Goal: Task Accomplishment & Management: Use online tool/utility

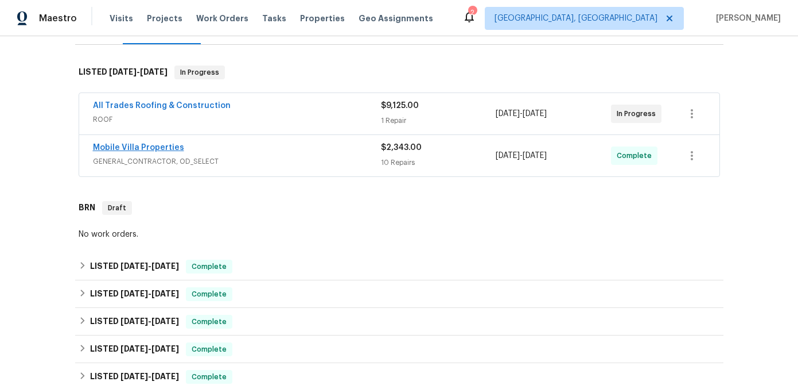
scroll to position [129, 0]
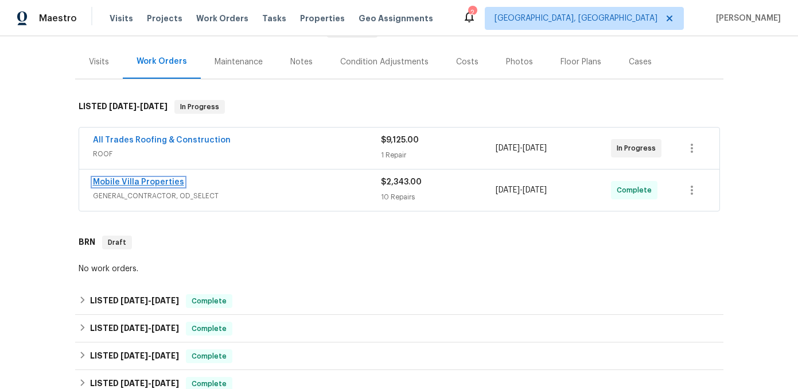
click at [145, 180] on link "Mobile Villa Properties" at bounding box center [138, 182] width 91 height 8
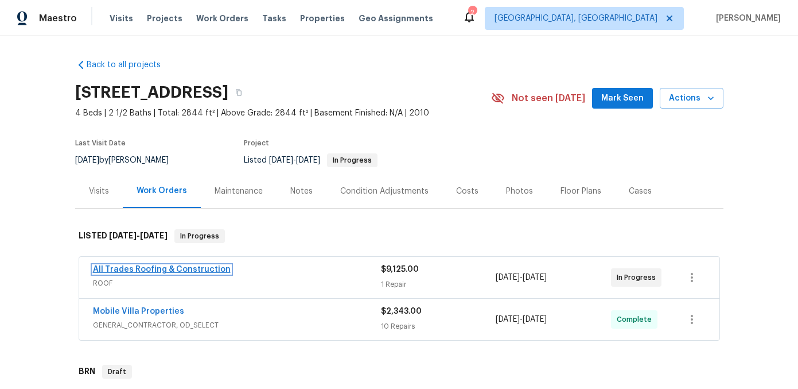
click at [218, 269] on link "All Trades Roofing & Construction" at bounding box center [162, 269] width 138 height 8
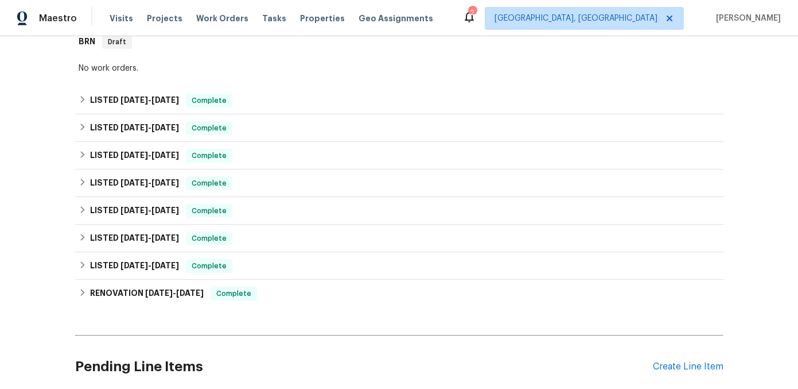
scroll to position [344, 0]
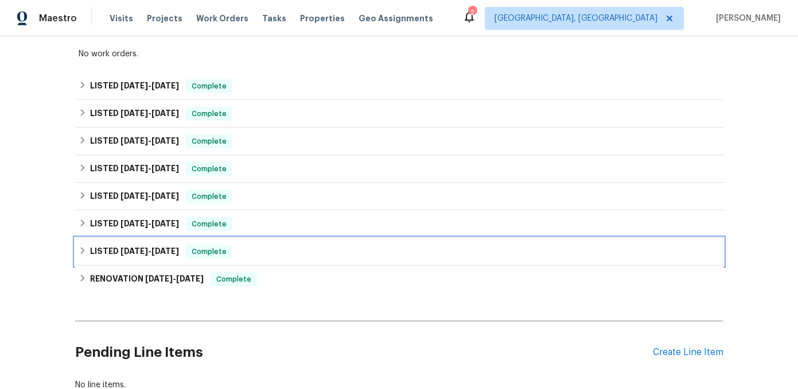
click at [83, 250] on icon at bounding box center [82, 250] width 4 height 7
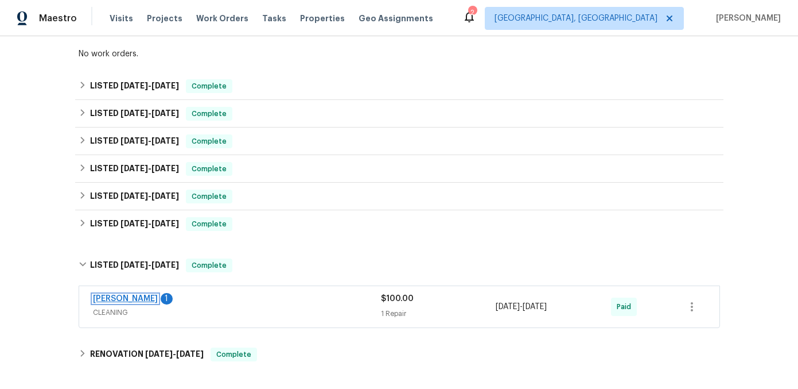
click at [121, 297] on link "[PERSON_NAME]" at bounding box center [125, 298] width 65 height 8
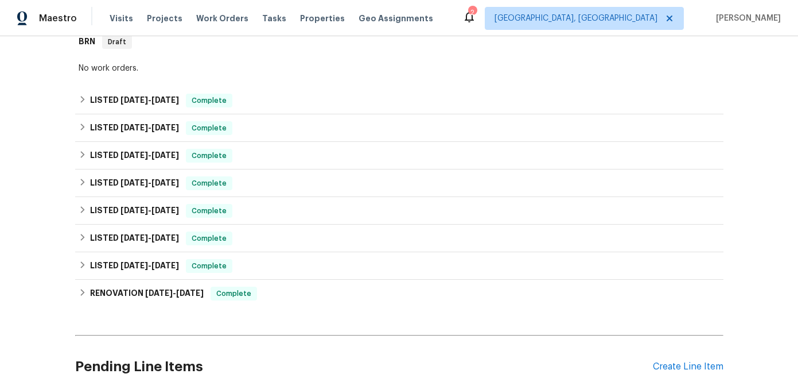
scroll to position [332, 0]
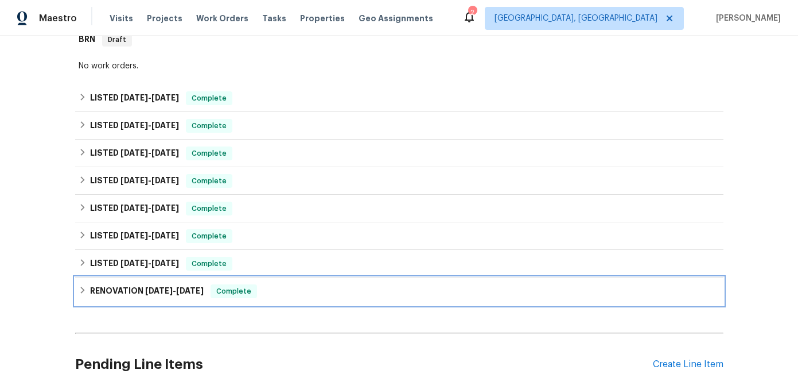
click at [83, 289] on icon at bounding box center [82, 289] width 4 height 7
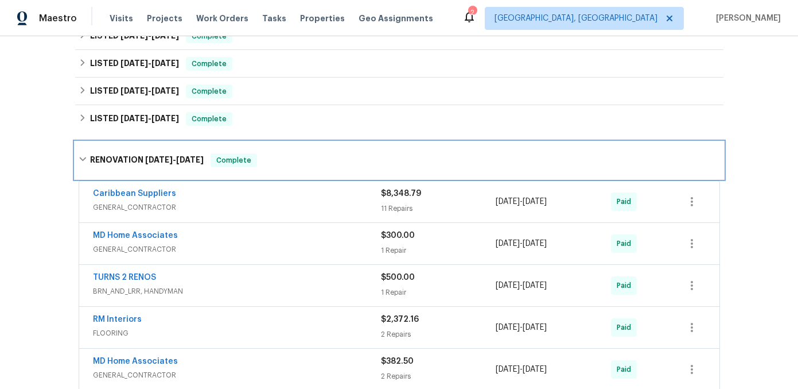
scroll to position [456, 0]
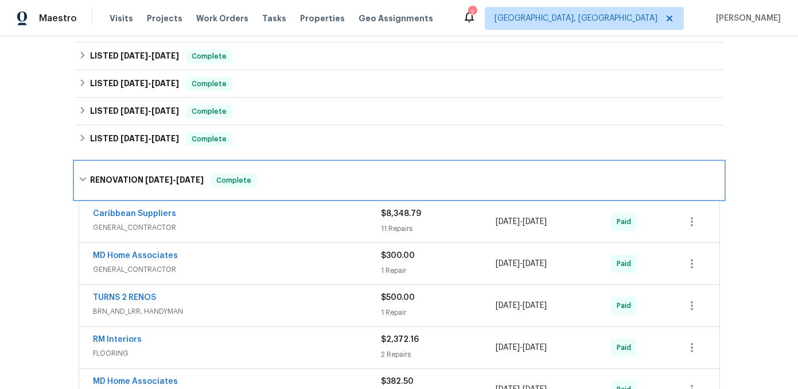
click at [80, 178] on icon at bounding box center [82, 179] width 7 height 4
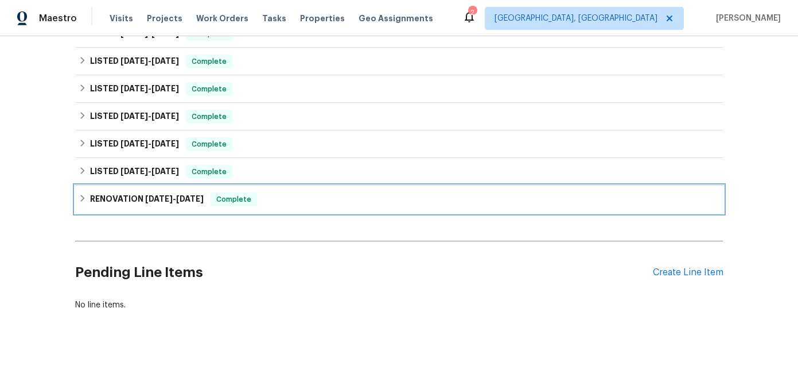
scroll to position [424, 0]
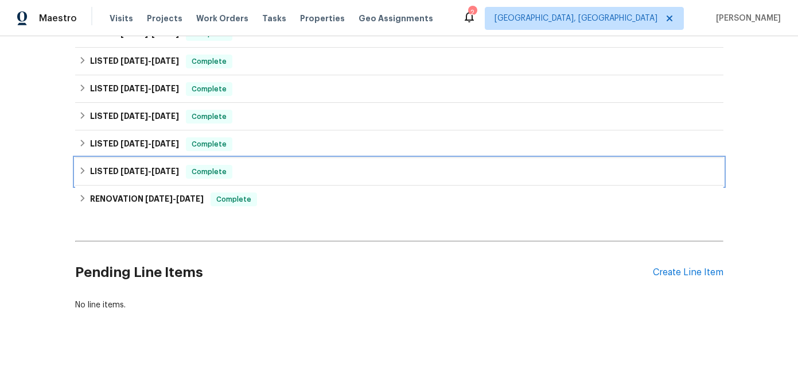
click at [83, 170] on icon at bounding box center [82, 170] width 4 height 7
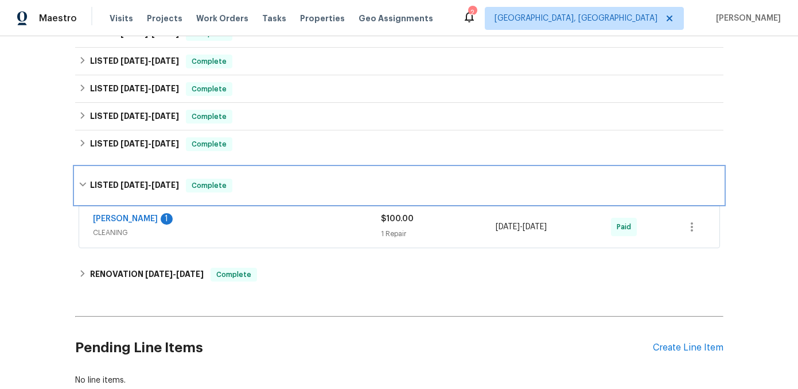
click at [83, 170] on div "LISTED 9/26/24 - 9/27/24 Complete" at bounding box center [399, 185] width 649 height 37
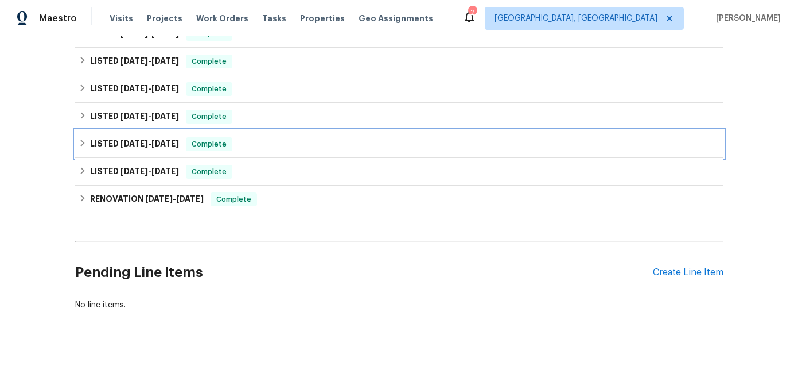
click at [82, 145] on icon at bounding box center [82, 142] width 4 height 7
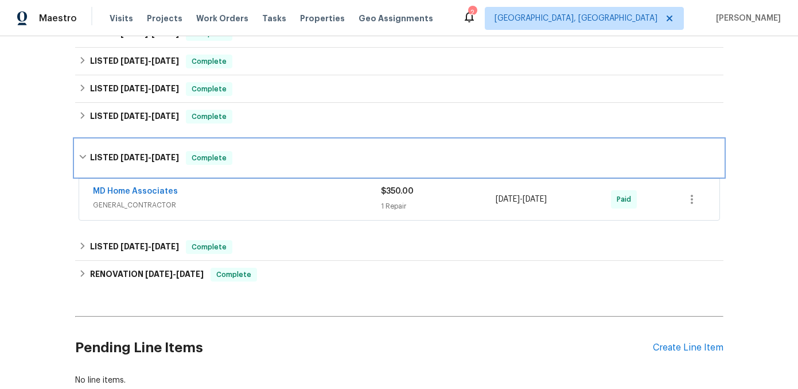
click at [82, 144] on div "LISTED 10/16/24 - 12/5/24 Complete" at bounding box center [399, 157] width 649 height 37
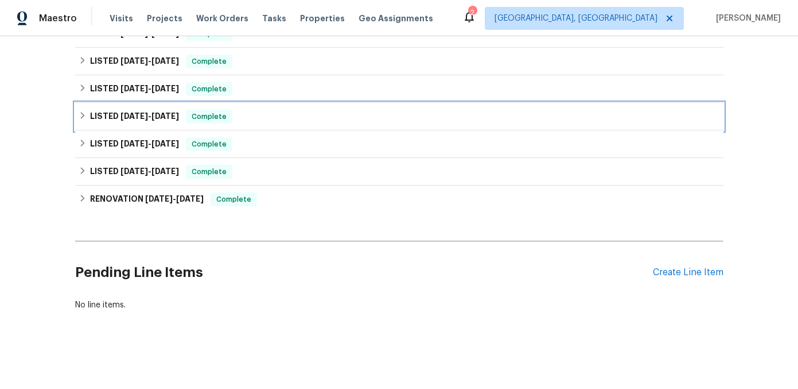
click at [82, 113] on icon at bounding box center [83, 115] width 8 height 8
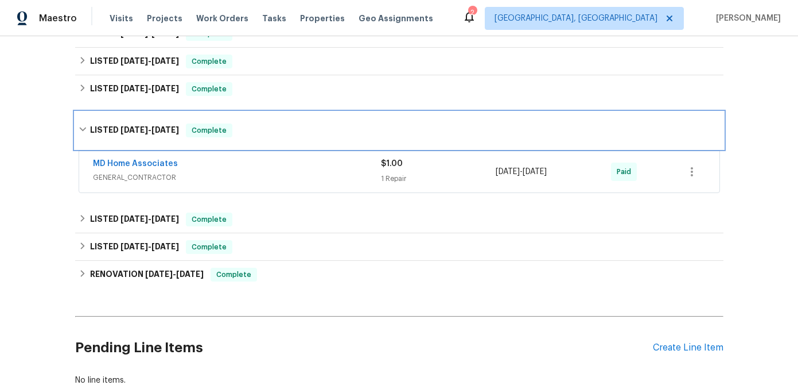
click at [82, 113] on div "LISTED 1/28/25 - 1/31/25 Complete" at bounding box center [399, 130] width 649 height 37
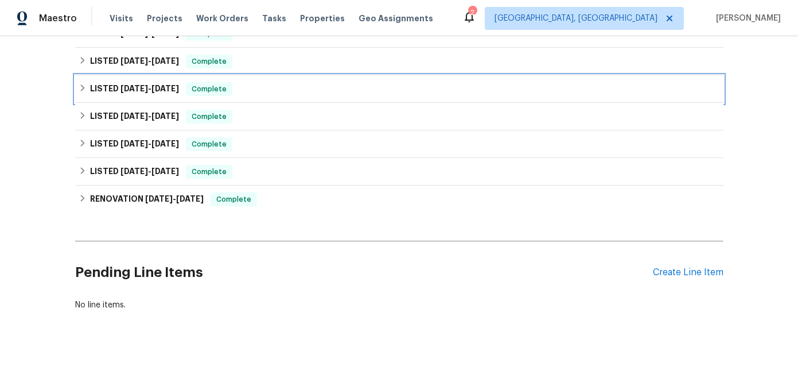
click at [82, 86] on icon at bounding box center [83, 88] width 8 height 8
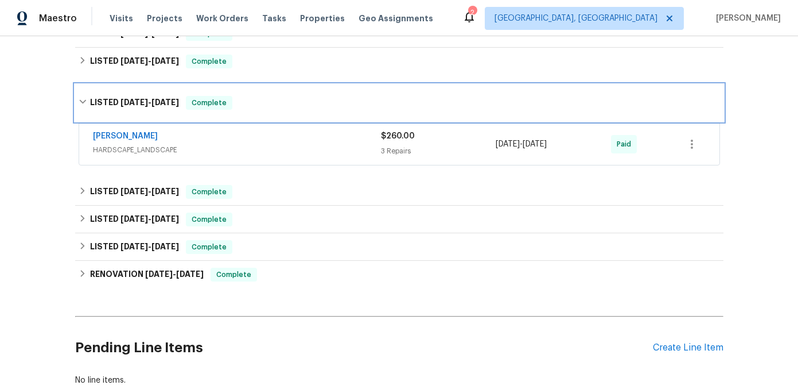
click at [82, 86] on div "LISTED 4/2/25 - 4/4/25 Complete" at bounding box center [399, 102] width 649 height 37
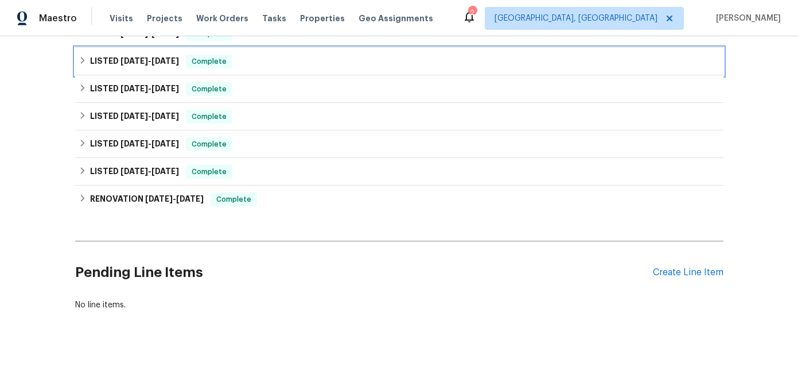
click at [82, 63] on icon at bounding box center [82, 60] width 4 height 7
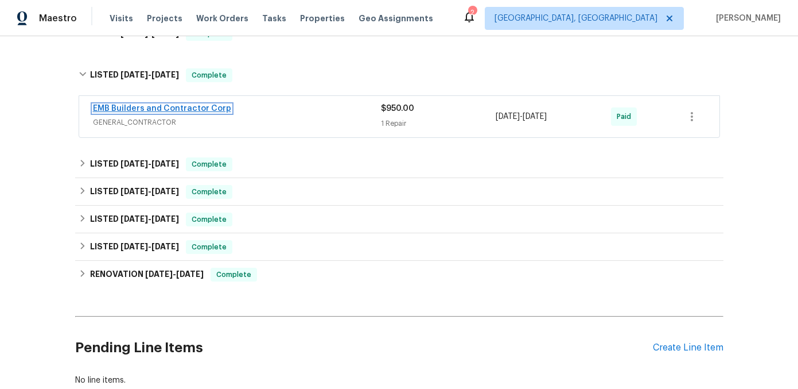
click at [118, 110] on link "EMB Builders and Contractor Corp" at bounding box center [162, 108] width 138 height 8
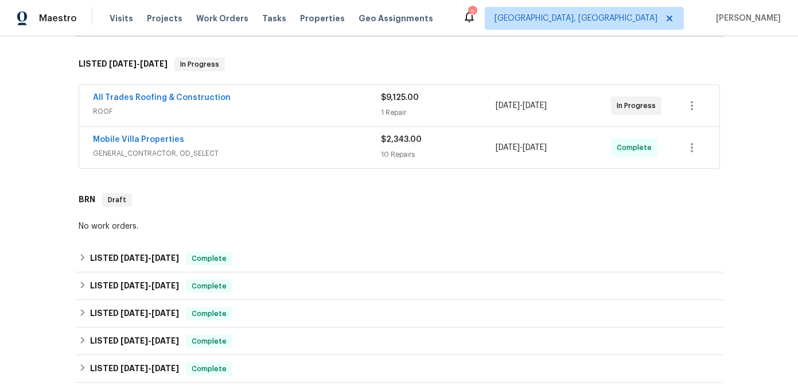
scroll to position [151, 0]
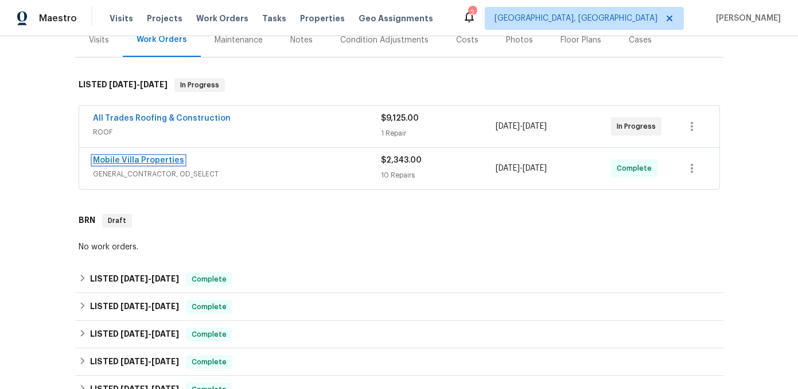
click at [152, 157] on link "Mobile Villa Properties" at bounding box center [138, 160] width 91 height 8
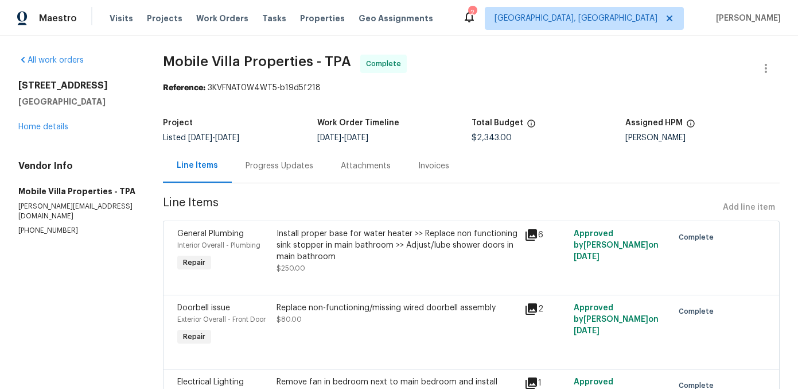
scroll to position [3, 0]
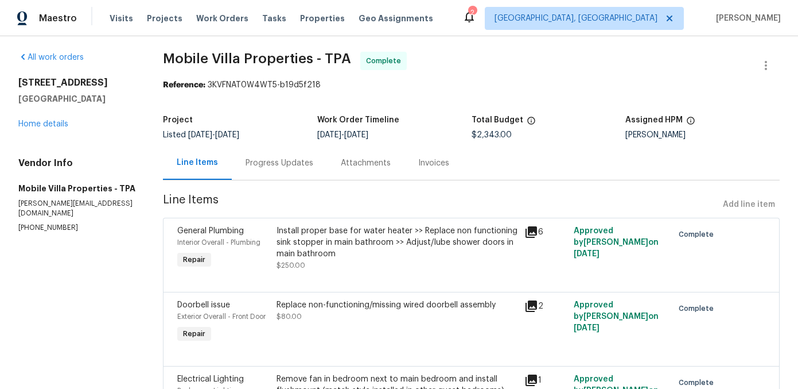
click at [413, 170] on div "Invoices" at bounding box center [434, 163] width 59 height 34
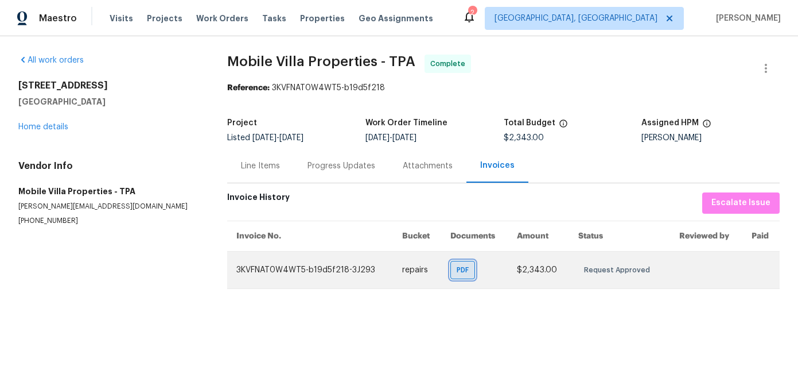
click at [468, 271] on span "PDF" at bounding box center [465, 269] width 17 height 11
